Goal: Task Accomplishment & Management: Complete application form

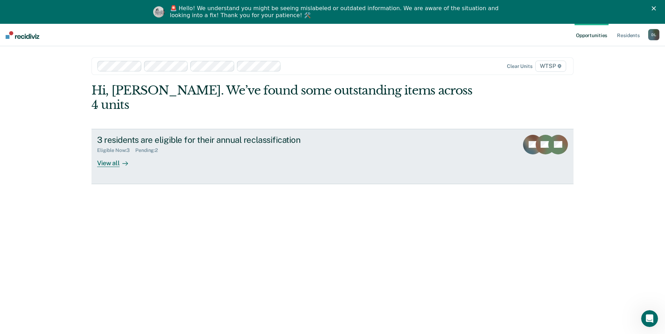
click at [114, 153] on div "View all" at bounding box center [116, 160] width 39 height 14
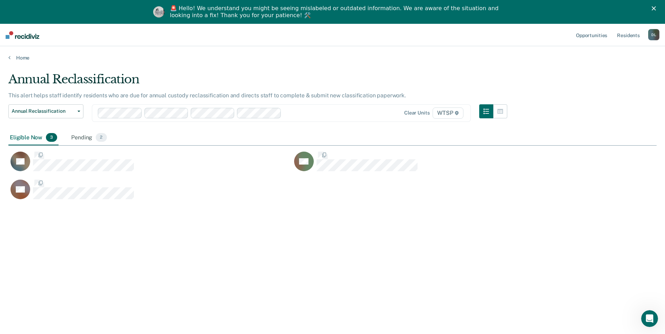
scroll to position [228, 643]
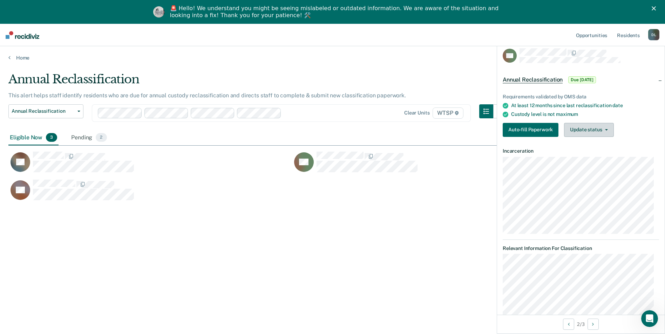
click at [606, 129] on icon "button" at bounding box center [606, 129] width 3 height 1
click at [537, 128] on button "Auto-fill Paperwork" at bounding box center [531, 130] width 56 height 14
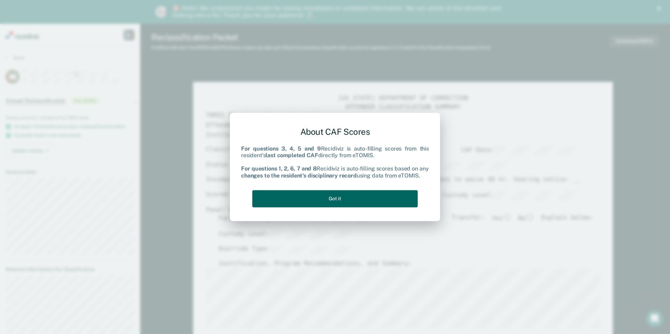
click at [326, 196] on button "Got it" at bounding box center [334, 198] width 165 height 17
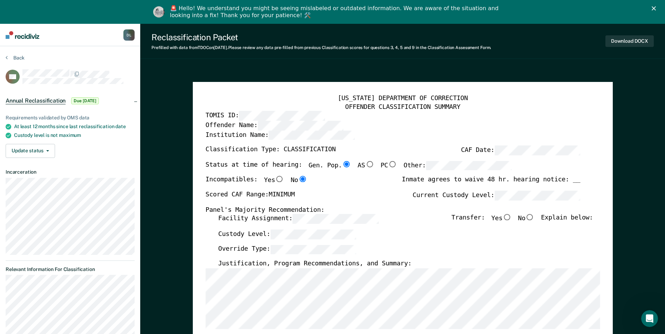
click at [275, 179] on input "Yes" at bounding box center [279, 179] width 9 height 6
type textarea "x"
radio input "true"
radio input "false"
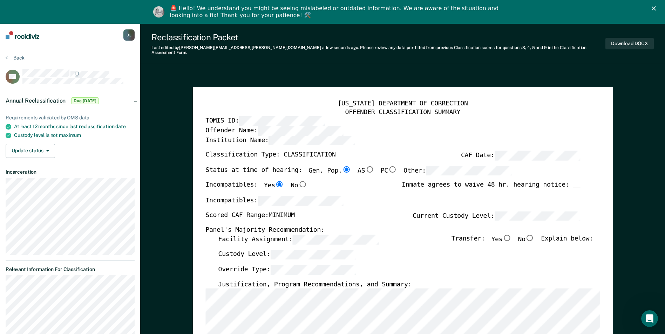
click at [364, 211] on div "Scored CAF Range: MINIMUM Current Custody Level:" at bounding box center [392, 218] width 375 height 15
click at [298, 182] on input "No" at bounding box center [302, 185] width 9 height 6
type textarea "x"
radio input "false"
radio input "true"
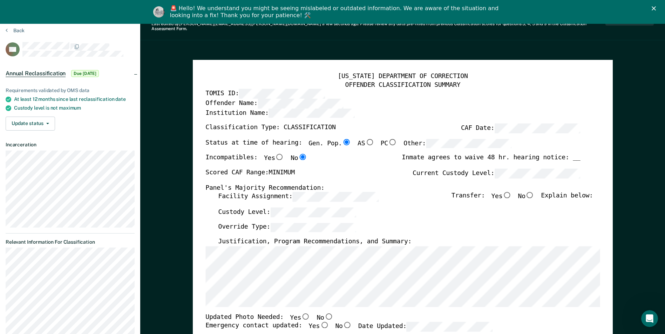
scroll to position [35, 0]
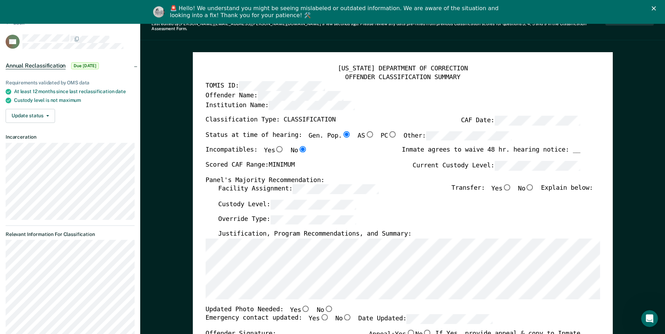
click at [534, 184] on input "No" at bounding box center [529, 187] width 9 height 6
type textarea "x"
radio input "true"
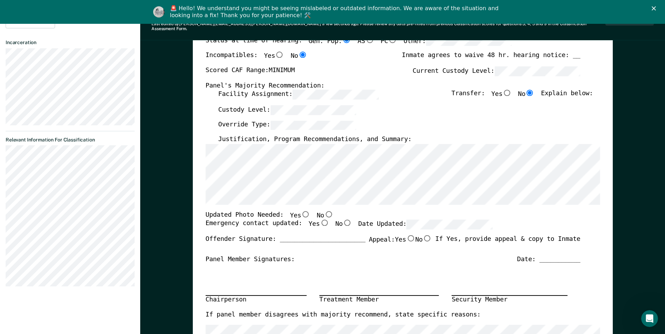
scroll to position [140, 0]
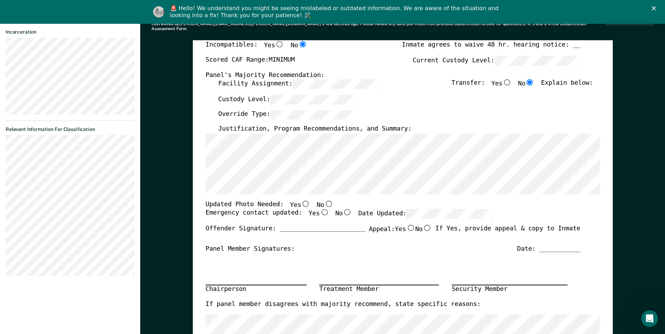
click at [417, 110] on div "Override Type:" at bounding box center [405, 117] width 375 height 15
click at [324, 200] on input "No" at bounding box center [328, 203] width 9 height 6
type textarea "x"
radio input "true"
click at [320, 210] on input "Yes" at bounding box center [324, 213] width 9 height 6
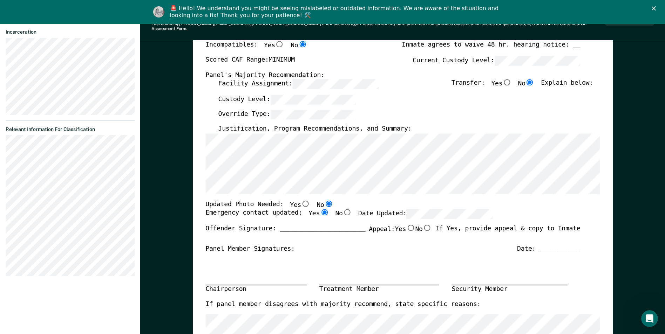
type textarea "x"
radio input "true"
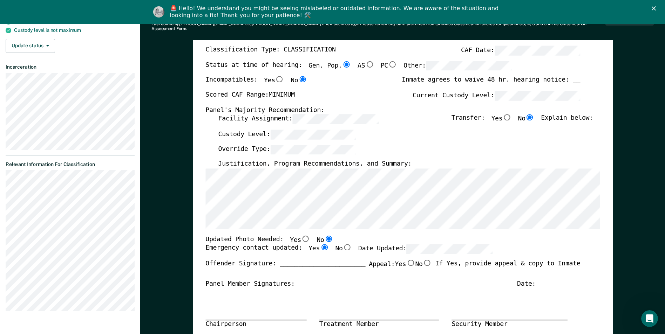
scroll to position [0, 0]
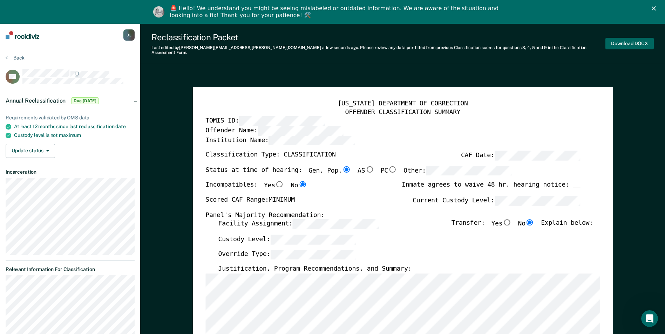
click at [628, 39] on button "Download DOCX" at bounding box center [629, 44] width 48 height 12
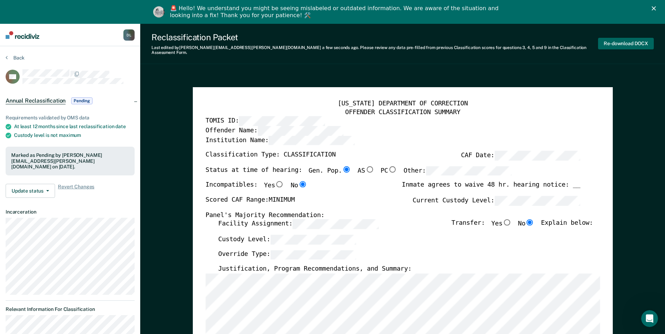
click at [623, 40] on button "Re-download DOCX" at bounding box center [626, 44] width 56 height 12
click at [656, 7] on icon "Close" at bounding box center [653, 8] width 4 height 4
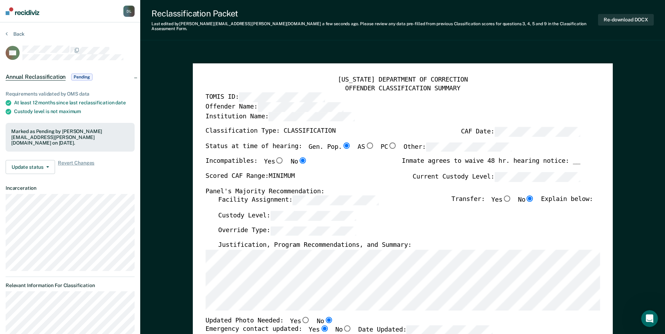
click at [27, 13] on img at bounding box center [23, 11] width 34 height 8
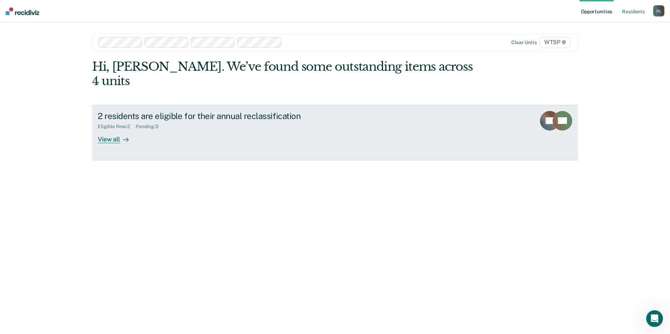
click at [108, 130] on div "View all" at bounding box center [117, 137] width 39 height 14
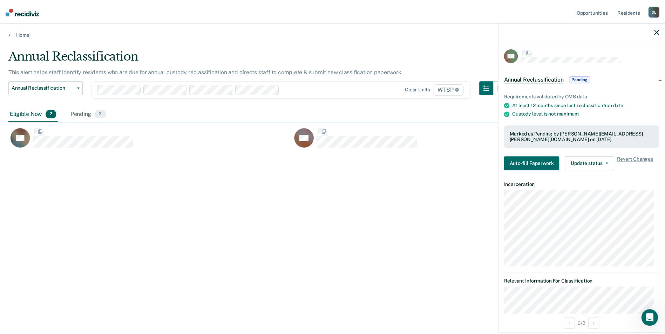
scroll to position [228, 648]
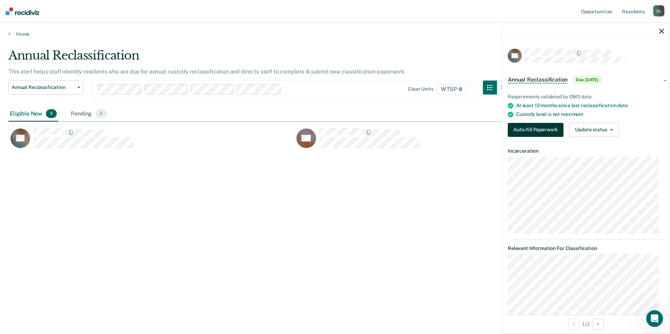
click at [533, 127] on button "Auto-fill Paperwork" at bounding box center [536, 130] width 56 height 14
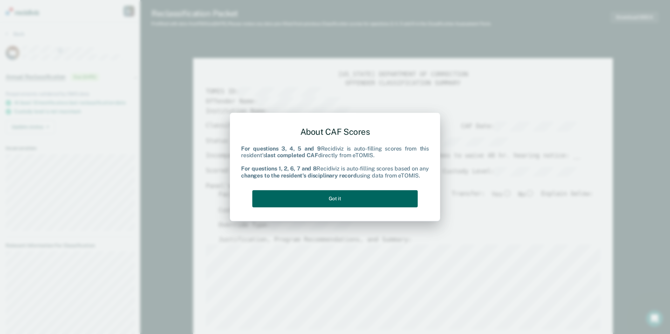
click at [343, 199] on button "Got it" at bounding box center [334, 198] width 165 height 17
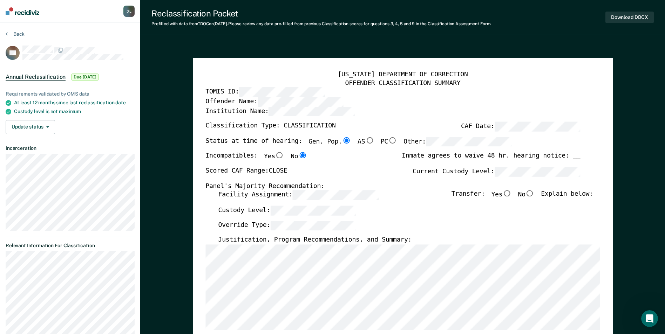
type textarea "x"
radio input "false"
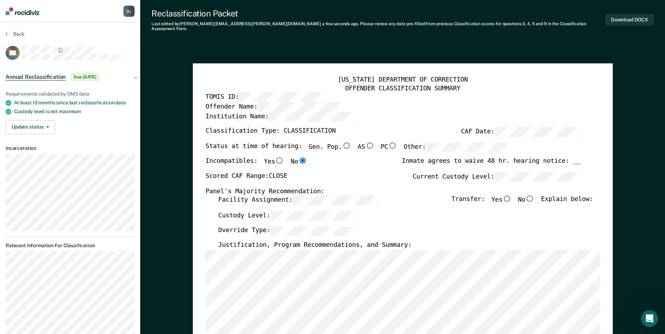
click at [424, 212] on div "Custody Level:" at bounding box center [405, 218] width 375 height 15
click at [534, 196] on input "No" at bounding box center [529, 199] width 9 height 6
type textarea "x"
radio input "true"
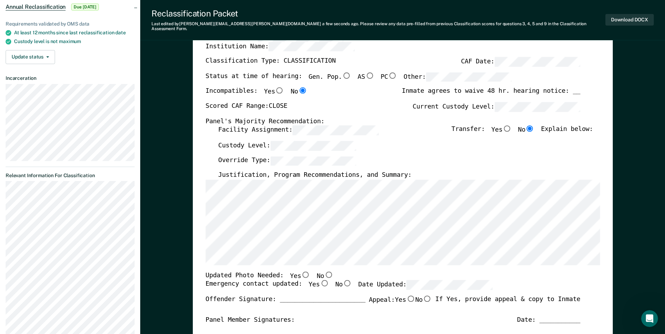
scroll to position [140, 0]
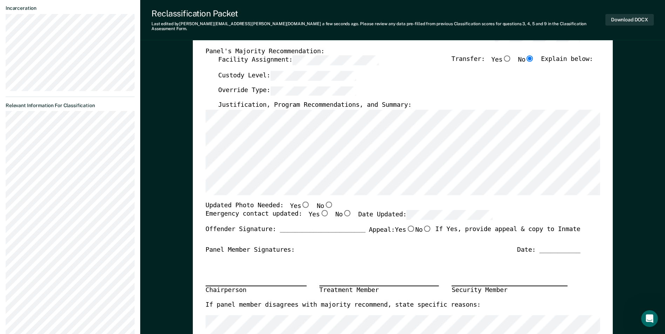
click at [324, 202] on input "No" at bounding box center [328, 205] width 9 height 6
type textarea "x"
radio input "true"
click at [320, 210] on input "Yes" at bounding box center [324, 213] width 9 height 6
type textarea "x"
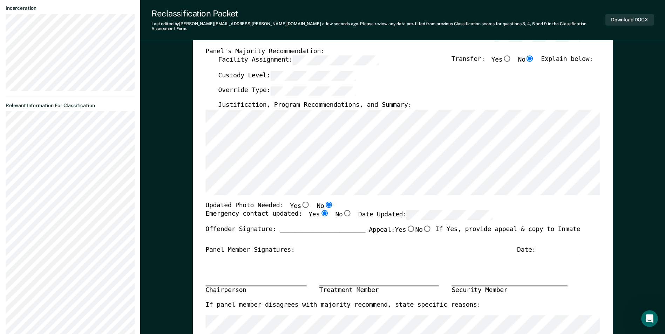
radio input "true"
click at [423, 226] on input "No" at bounding box center [426, 229] width 9 height 6
type textarea "x"
radio input "true"
click at [623, 16] on button "Download DOCX" at bounding box center [629, 20] width 48 height 12
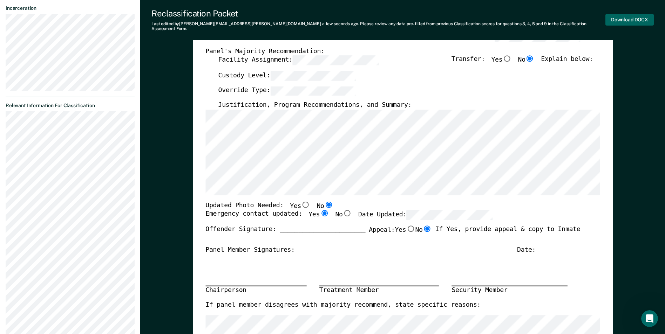
type textarea "x"
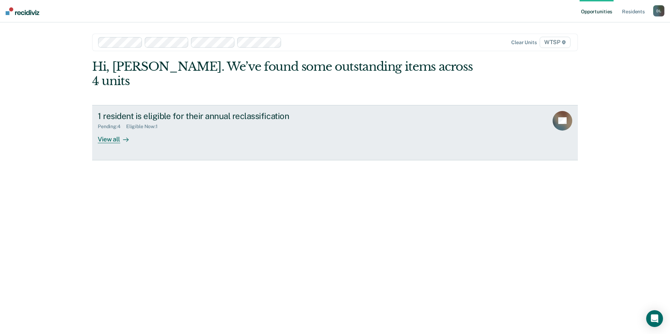
click at [103, 130] on div "View all" at bounding box center [117, 137] width 39 height 14
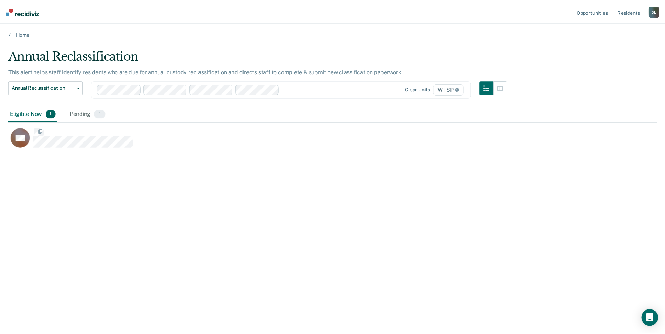
scroll to position [228, 648]
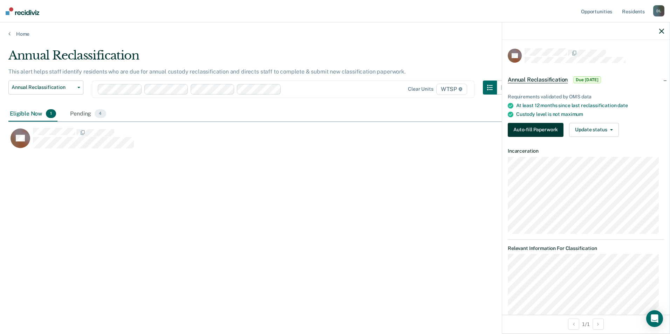
click at [539, 127] on button "Auto-fill Paperwork" at bounding box center [536, 130] width 56 height 14
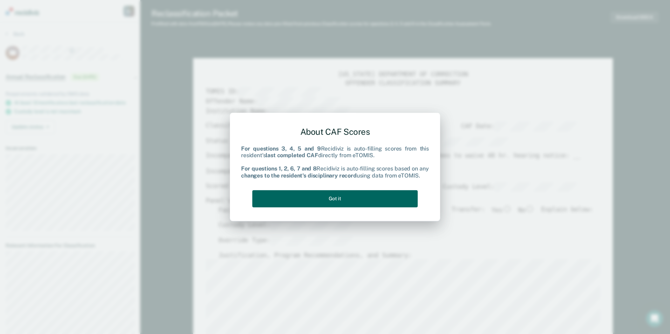
click at [335, 197] on button "Got it" at bounding box center [334, 198] width 165 height 17
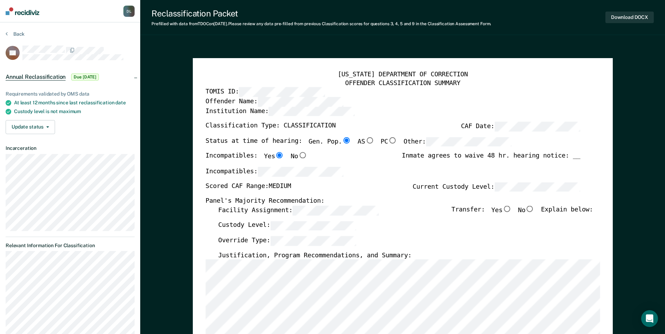
type textarea "x"
radio input "false"
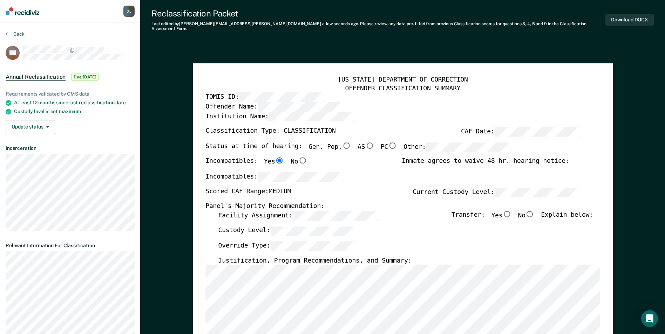
click at [533, 211] on input "No" at bounding box center [529, 214] width 9 height 6
type textarea "x"
radio input "true"
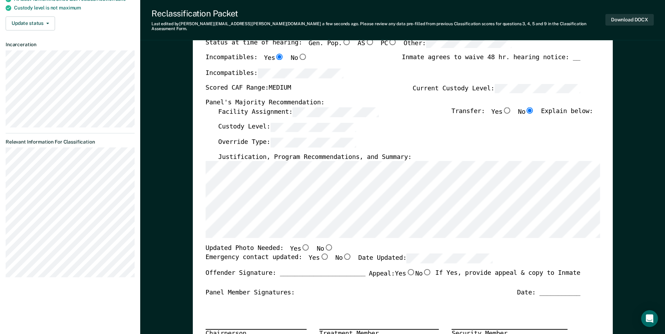
scroll to position [105, 0]
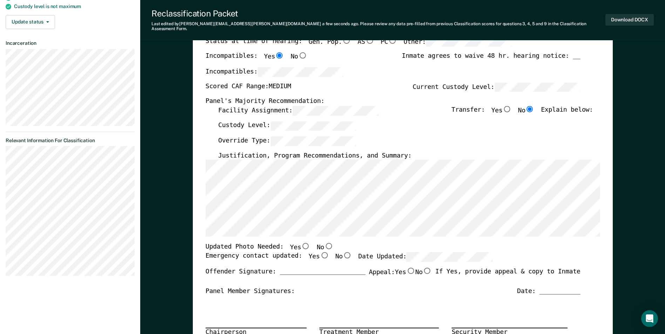
click at [324, 243] on input "No" at bounding box center [328, 246] width 9 height 6
type textarea "x"
radio input "true"
click at [320, 252] on input "Yes" at bounding box center [324, 255] width 9 height 6
type textarea "x"
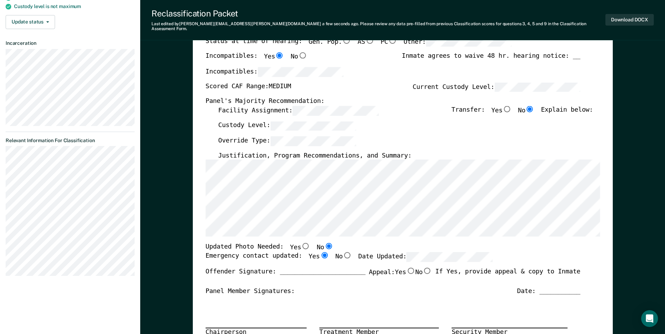
radio input "true"
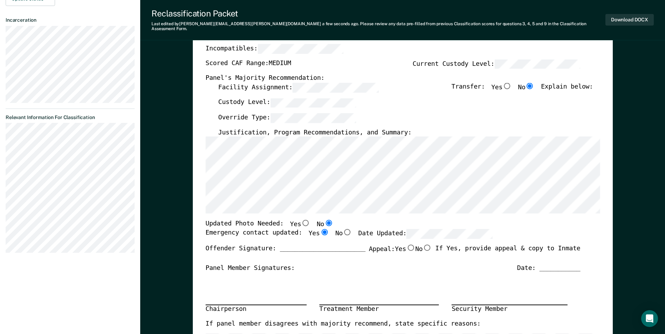
scroll to position [140, 0]
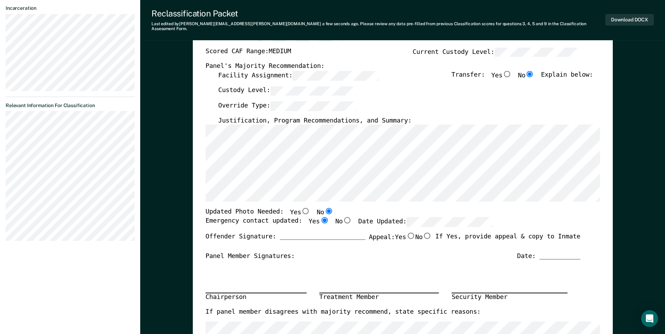
click at [425, 232] on input "No" at bounding box center [426, 235] width 9 height 6
type textarea "x"
radio input "true"
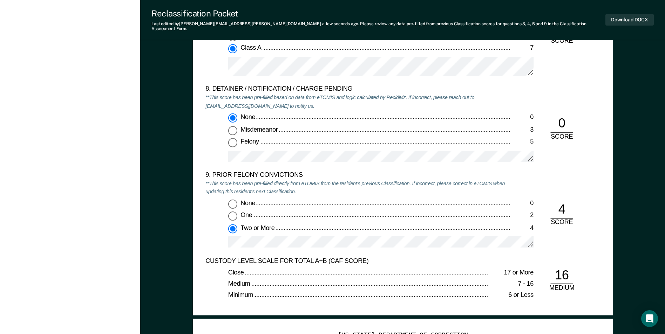
scroll to position [1367, 0]
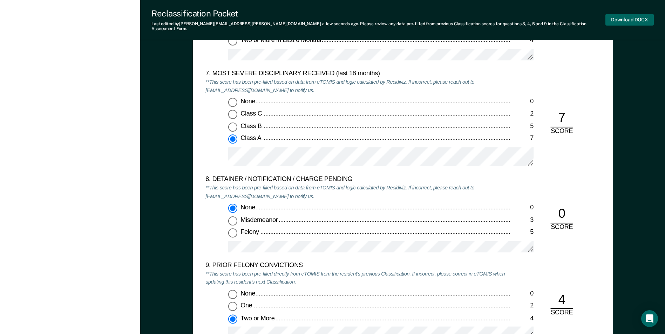
click at [627, 15] on button "Download DOCX" at bounding box center [629, 20] width 48 height 12
type textarea "x"
